Goal: Task Accomplishment & Management: Manage account settings

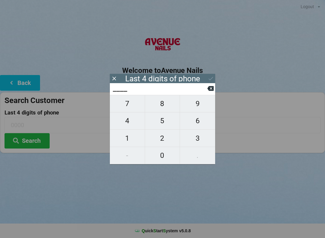
click at [196, 124] on span "6" at bounding box center [197, 120] width 35 height 13
type input "6___"
click at [137, 121] on span "4" at bounding box center [127, 120] width 35 height 13
type input "64__"
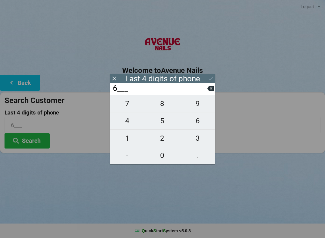
type input "64__"
click at [198, 137] on span "3" at bounding box center [197, 138] width 35 height 13
type input "643_"
click at [196, 122] on span "6" at bounding box center [197, 120] width 35 height 13
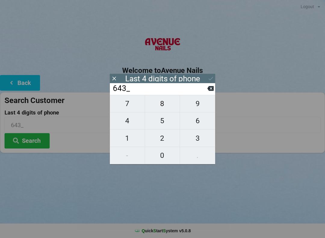
type input "6436"
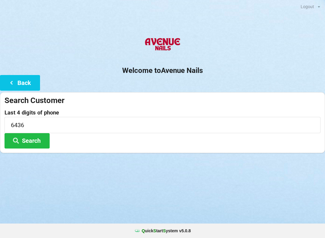
click at [206, 73] on h2 "Welcome to [GEOGRAPHIC_DATA]" at bounding box center [162, 70] width 325 height 9
click at [34, 143] on button "Search" at bounding box center [27, 140] width 45 height 15
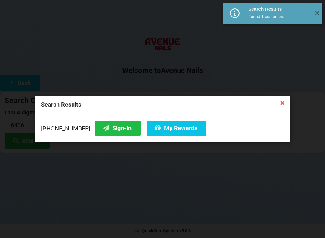
click at [177, 129] on button "My Rewards" at bounding box center [177, 127] width 60 height 15
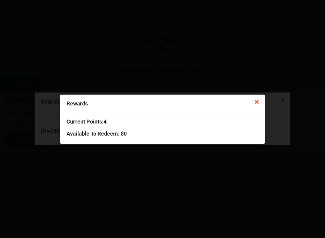
click at [257, 100] on icon at bounding box center [257, 102] width 10 height 10
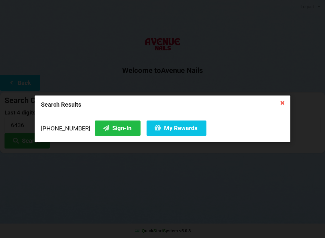
click at [281, 102] on icon at bounding box center [283, 103] width 10 height 10
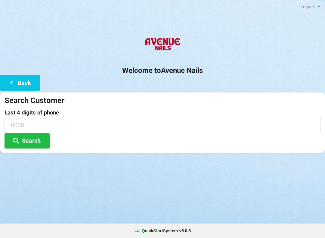
click at [34, 139] on button "Search" at bounding box center [27, 140] width 45 height 15
click at [41, 108] on form "Search Customer Last 4 digits of phone Search" at bounding box center [163, 121] width 316 height 53
click at [99, 106] on form "Search Customer Last 4 digits of phone Search" at bounding box center [163, 121] width 316 height 53
click at [36, 138] on button "Search" at bounding box center [27, 140] width 45 height 15
click at [95, 109] on form "Search Customer Last 4 digits of phone Search" at bounding box center [163, 121] width 316 height 53
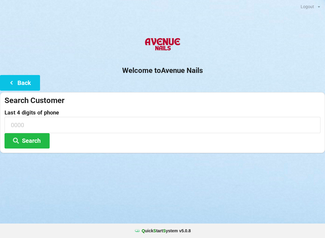
click at [81, 137] on div "Last 4 digits of phone Search" at bounding box center [163, 129] width 316 height 39
click at [60, 129] on input at bounding box center [163, 125] width 316 height 16
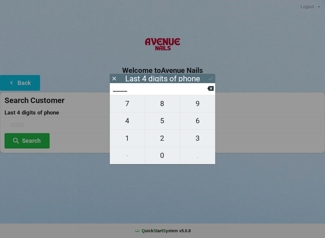
click at [130, 126] on span "4" at bounding box center [127, 120] width 35 height 13
type input "4___"
click at [134, 124] on span "4" at bounding box center [127, 120] width 35 height 13
type input "44__"
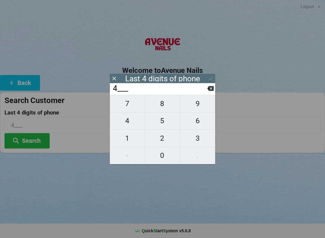
type input "44__"
click at [130, 110] on span "7" at bounding box center [127, 103] width 35 height 13
type input "447_"
click at [163, 139] on span "2" at bounding box center [162, 138] width 35 height 13
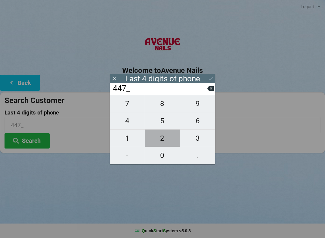
type input "4472"
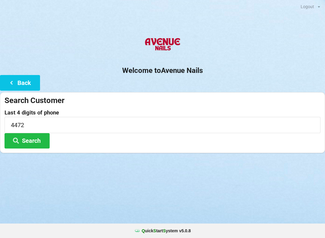
click at [35, 142] on button "Search" at bounding box center [27, 140] width 45 height 15
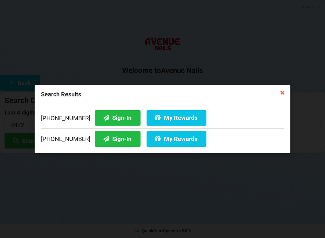
click at [167, 120] on button "My Rewards" at bounding box center [177, 117] width 60 height 15
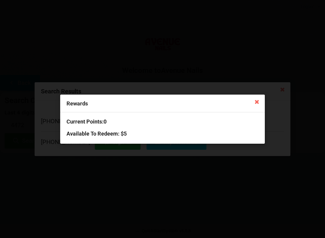
click at [224, 111] on div "Rewards" at bounding box center [162, 104] width 205 height 18
click at [224, 42] on div "Rewards Current Points: 0 Available To Redeem : $5" at bounding box center [162, 119] width 325 height 238
click at [259, 104] on icon at bounding box center [257, 102] width 10 height 10
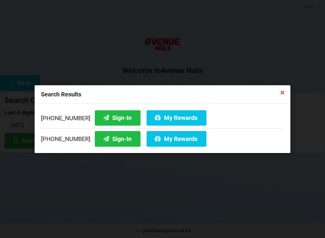
click at [282, 89] on icon at bounding box center [283, 92] width 10 height 10
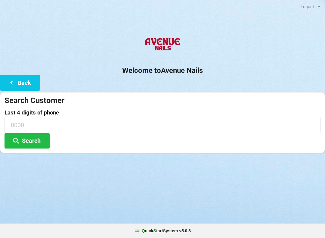
click at [112, 105] on div "Search Customer" at bounding box center [163, 100] width 316 height 10
click at [50, 105] on div "Search Customer" at bounding box center [163, 100] width 316 height 10
click at [23, 85] on button "Back" at bounding box center [20, 82] width 40 height 15
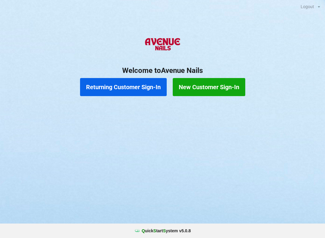
click at [131, 85] on button "Returning Customer Sign-In" at bounding box center [123, 87] width 87 height 18
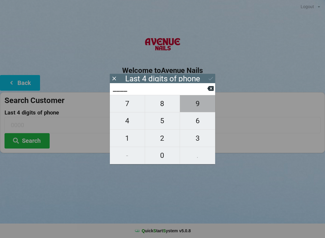
click at [198, 106] on span "9" at bounding box center [197, 103] width 35 height 13
type input "9___"
click at [164, 158] on span "0" at bounding box center [162, 155] width 35 height 13
type input "90__"
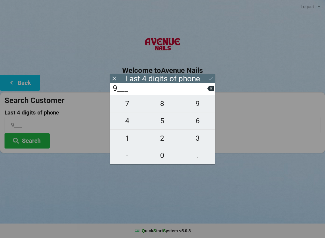
type input "90__"
click at [164, 158] on span "0" at bounding box center [162, 155] width 35 height 13
type input "900_"
click at [164, 138] on span "2" at bounding box center [162, 138] width 35 height 13
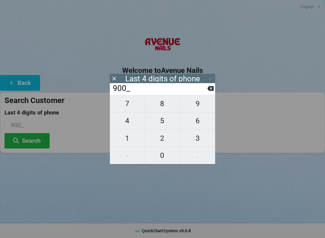
type input "9002"
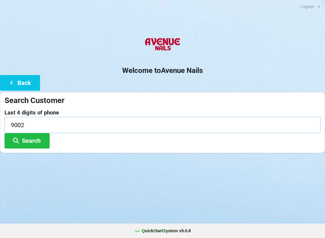
click at [261, 123] on input "9002" at bounding box center [163, 125] width 316 height 16
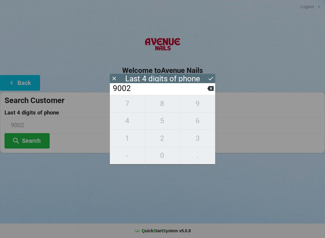
click at [34, 139] on button "Search" at bounding box center [27, 140] width 45 height 15
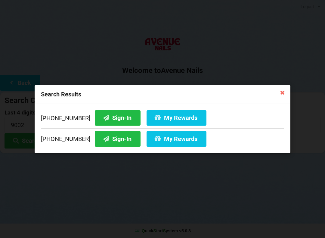
click at [111, 141] on button "Sign-In" at bounding box center [118, 138] width 46 height 15
